Goal: Information Seeking & Learning: Check status

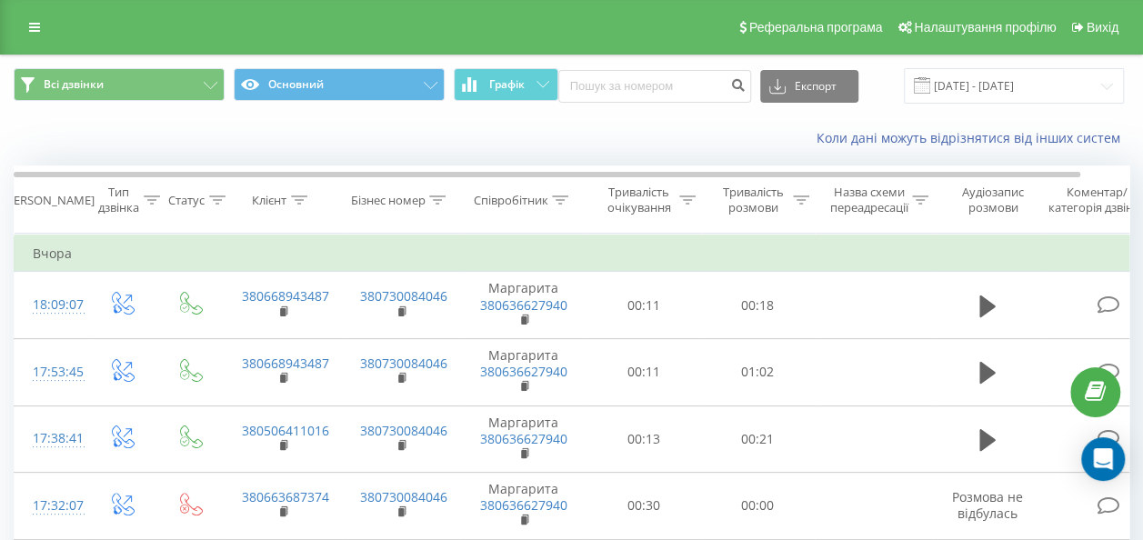
click at [43, 22] on link at bounding box center [34, 27] width 33 height 25
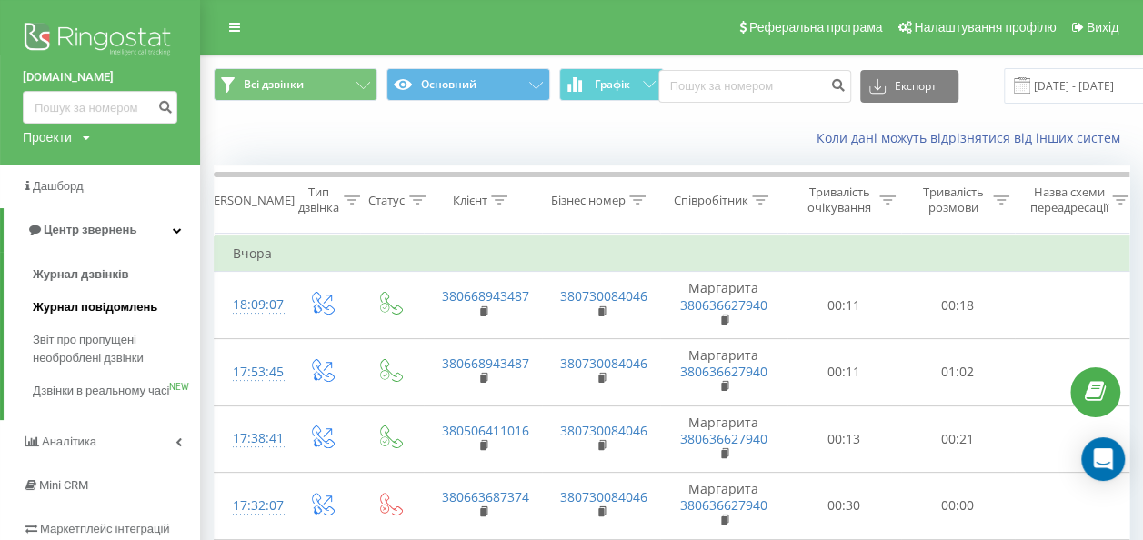
click at [144, 311] on span "Журнал повідомлень" at bounding box center [95, 307] width 125 height 18
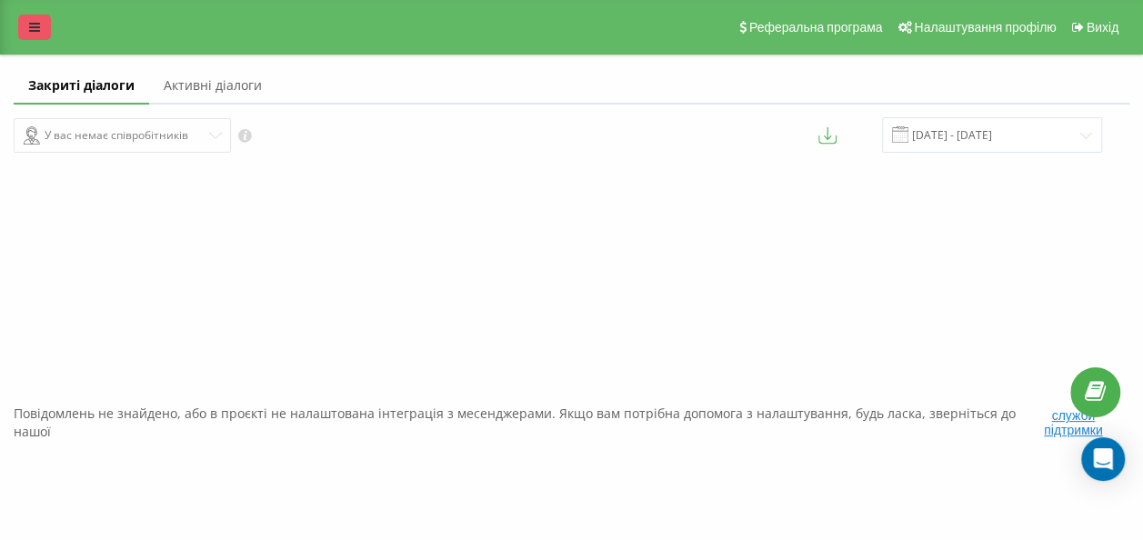
drag, startPoint x: 27, startPoint y: 45, endPoint x: 18, endPoint y: 31, distance: 16.4
click at [23, 43] on div "Реферальна програма Налаштування профілю Вихід" at bounding box center [571, 27] width 1143 height 55
click at [18, 30] on link at bounding box center [34, 27] width 33 height 25
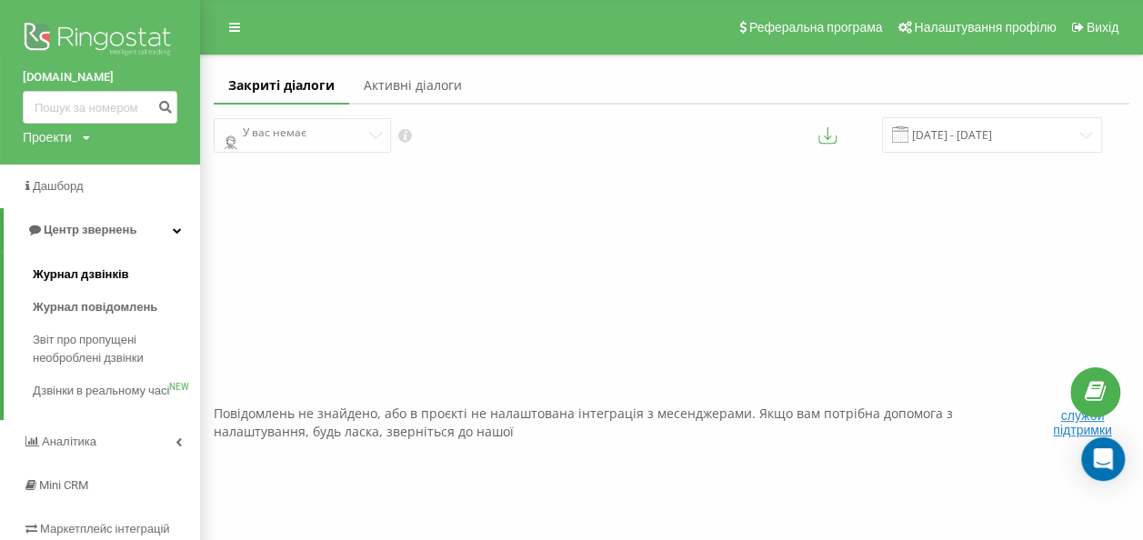
click at [126, 280] on link "Журнал дзвінків" at bounding box center [116, 274] width 167 height 33
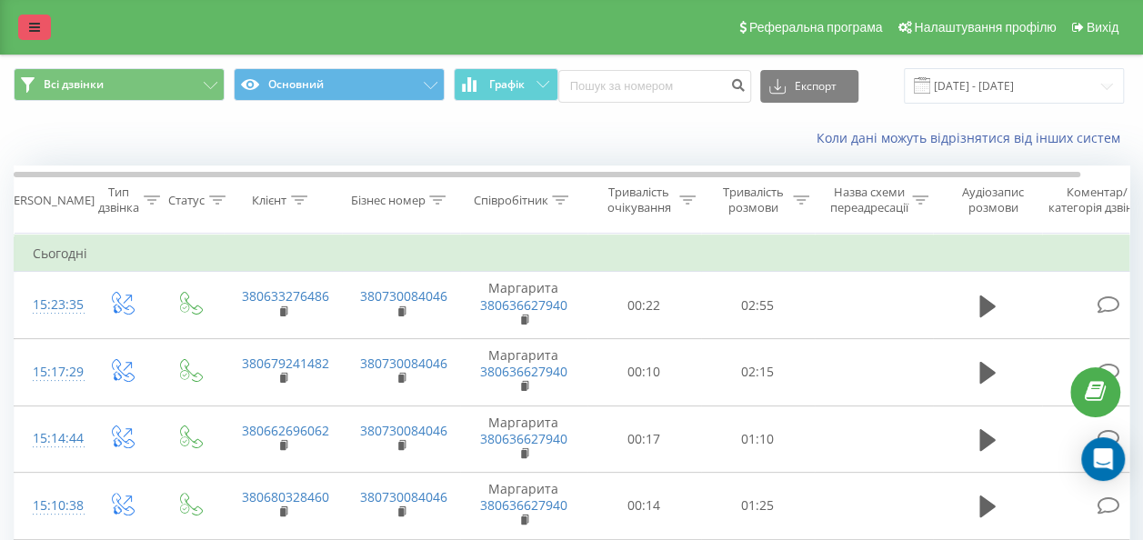
click at [30, 36] on link at bounding box center [34, 27] width 33 height 25
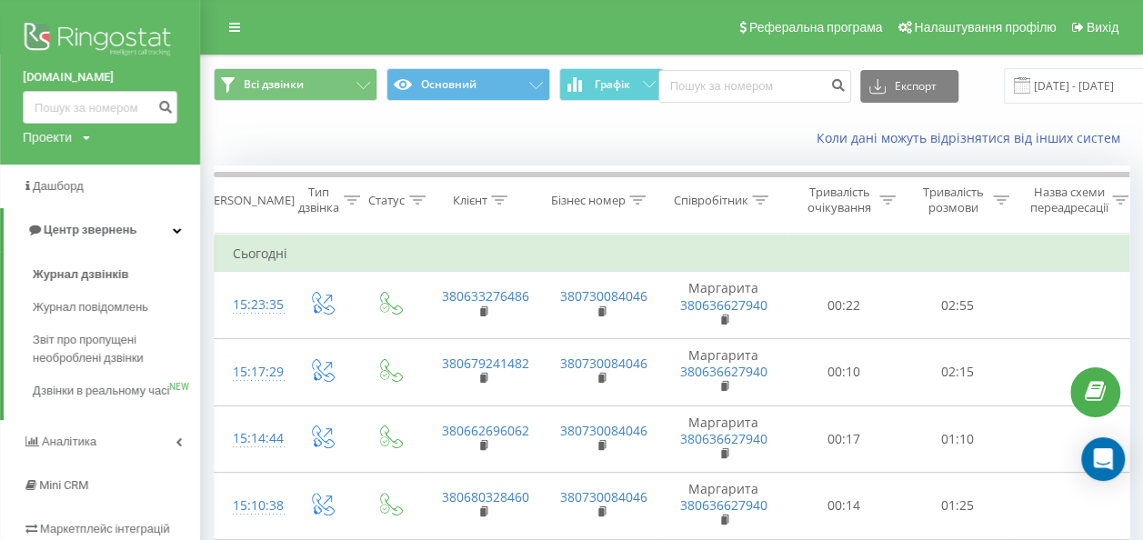
click at [490, 235] on td "Сьогодні" at bounding box center [796, 253] width 1163 height 36
click at [245, 193] on div "[PERSON_NAME]" at bounding box center [249, 200] width 92 height 15
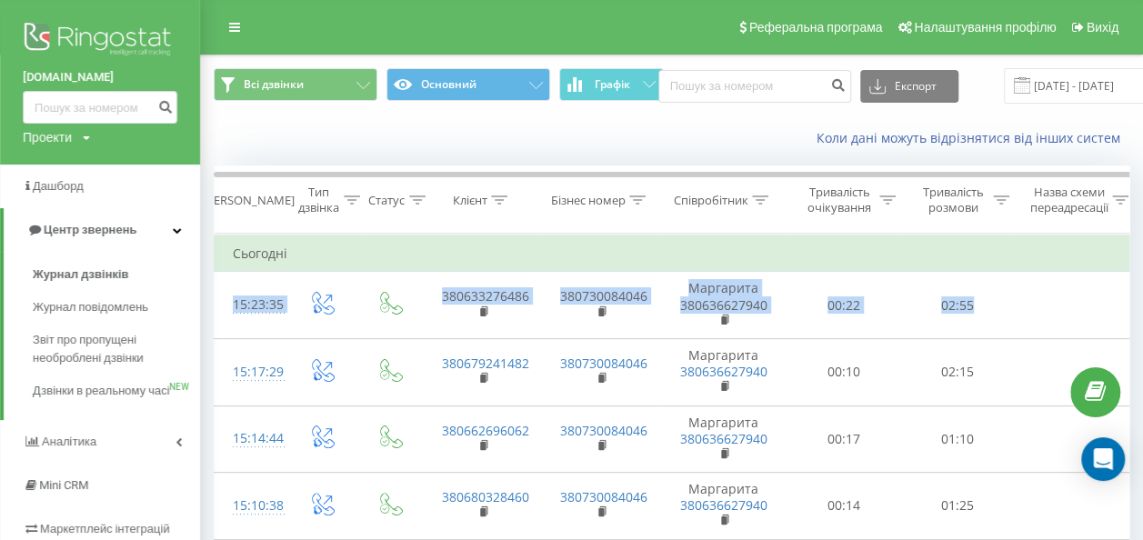
drag, startPoint x: 306, startPoint y: 255, endPoint x: 1159, endPoint y: 274, distance: 852.8
click at [1143, 274] on html "kievhome.com.ua Проекти kievhome.com.ua Дашборд Центр звернень Журнал дзвінків …" at bounding box center [571, 270] width 1143 height 540
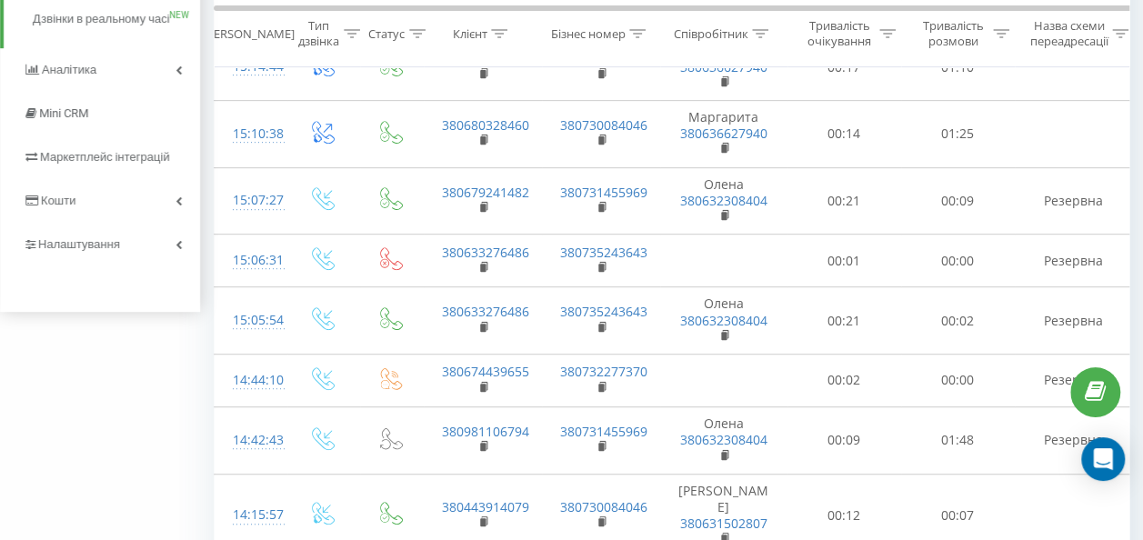
scroll to position [545, 0]
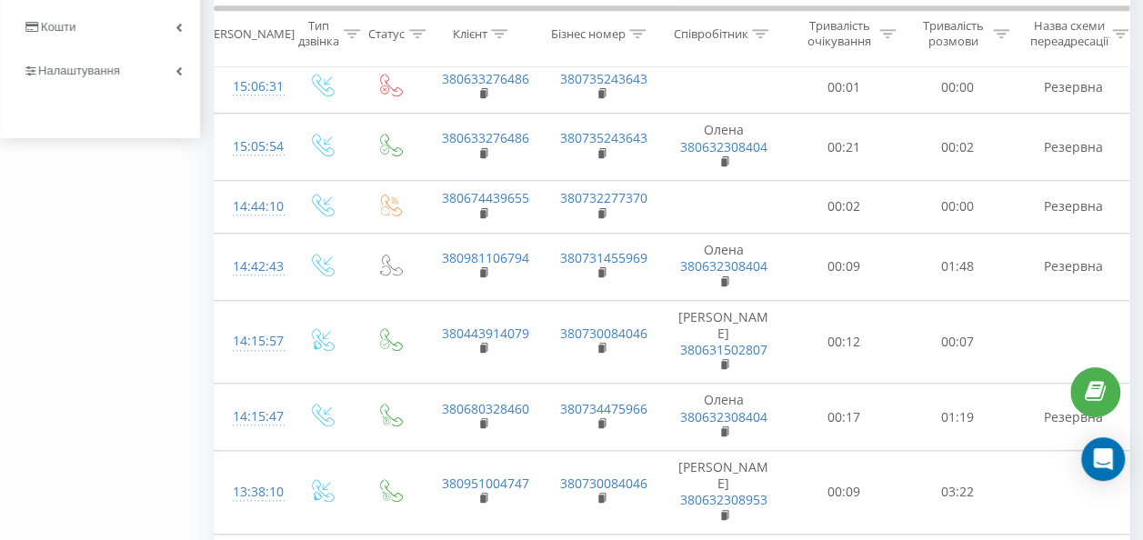
click at [103, 316] on div "Всі дзвінки Основний Графік Експорт .csv .xls .xlsx 19.07.2025 - 19.08.2025 Кол…" at bounding box center [571, 525] width 1143 height 2033
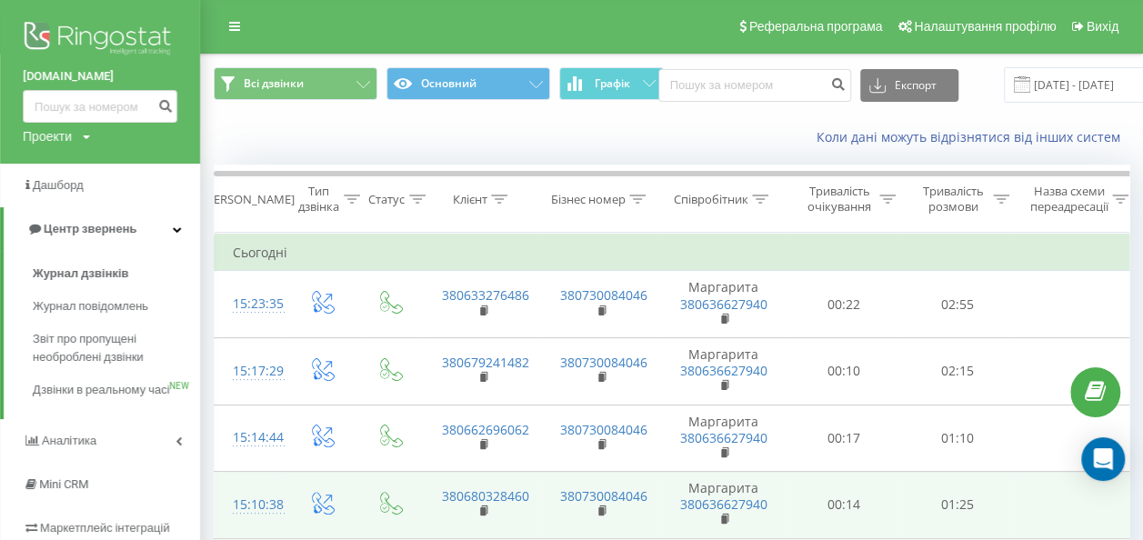
scroll to position [0, 0]
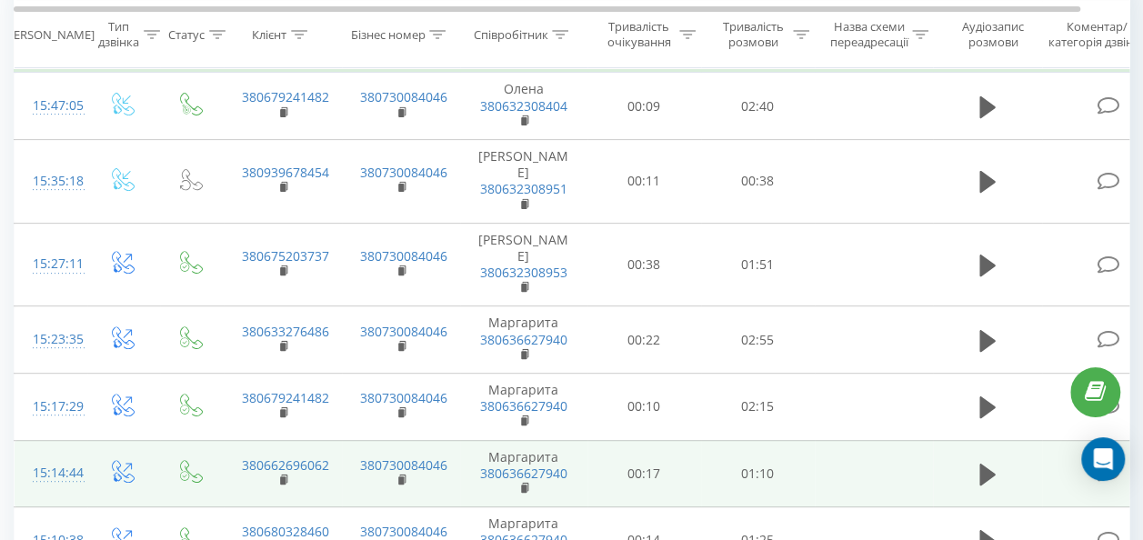
scroll to position [273, 0]
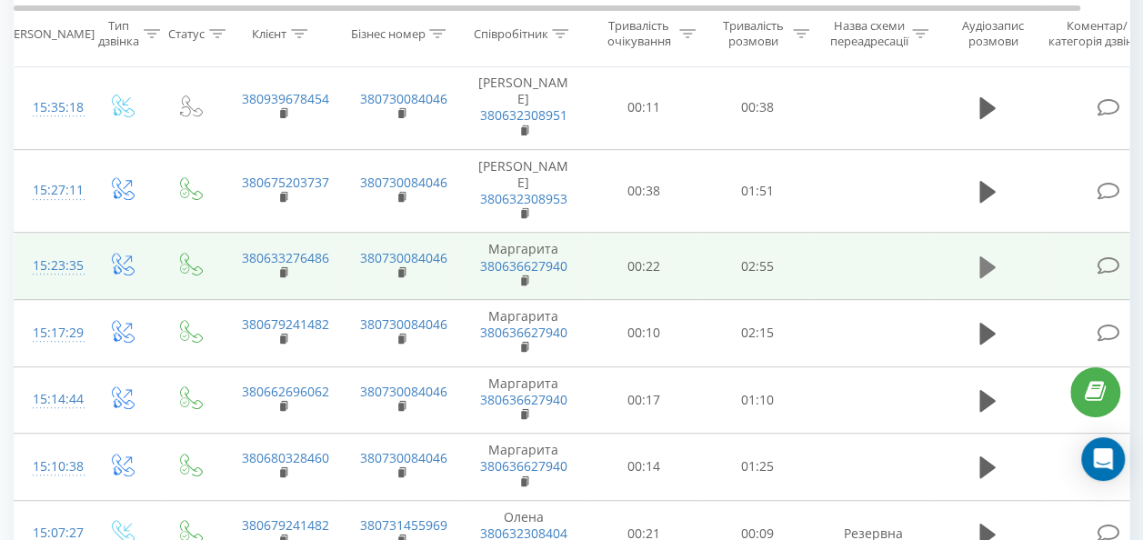
click at [987, 255] on icon at bounding box center [987, 266] width 16 height 22
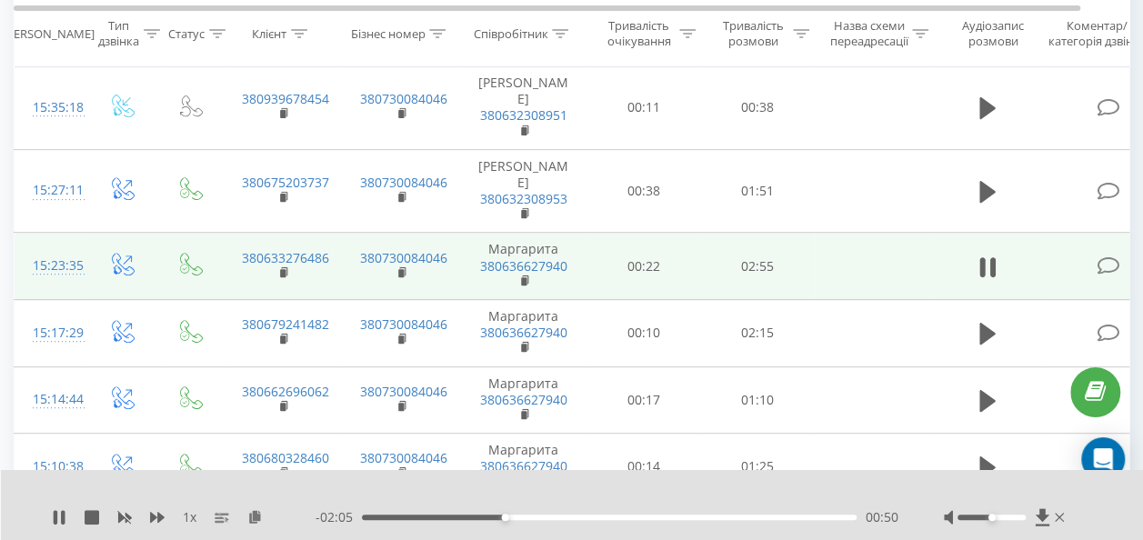
click at [483, 517] on div "00:50" at bounding box center [609, 516] width 494 height 5
click at [453, 515] on div "- 02:11 00:44 00:44" at bounding box center [606, 517] width 583 height 18
click at [453, 517] on div "00:32" at bounding box center [609, 516] width 494 height 5
click at [54, 520] on icon at bounding box center [56, 517] width 4 height 15
